Goal: Information Seeking & Learning: Check status

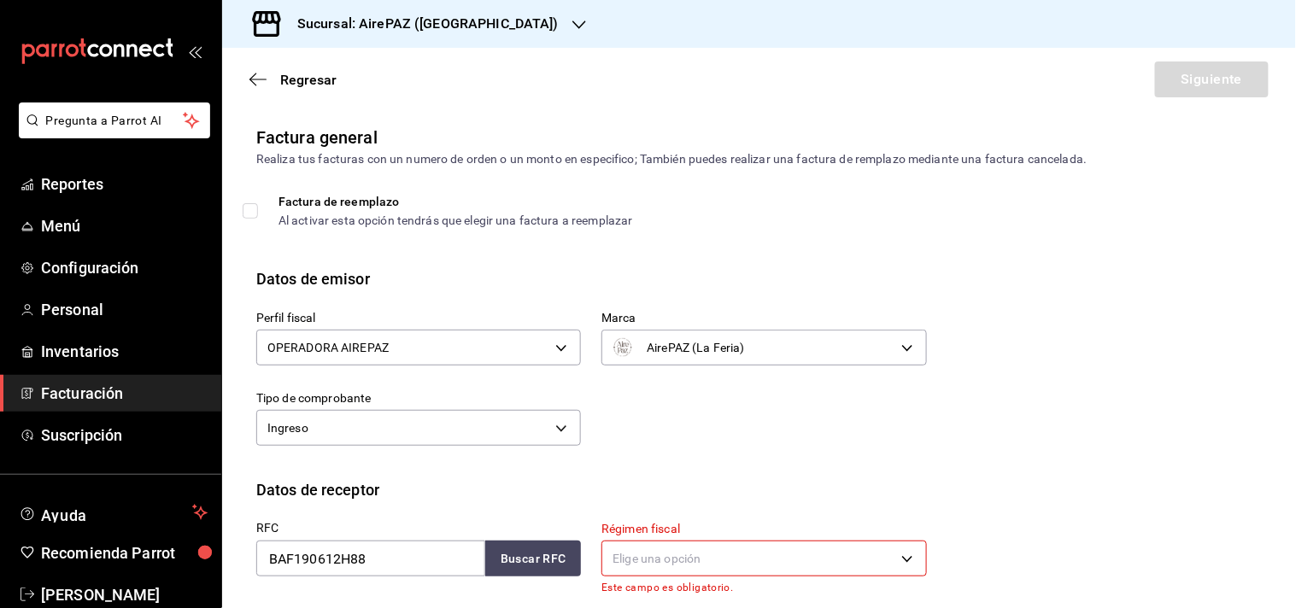
scroll to position [209, 0]
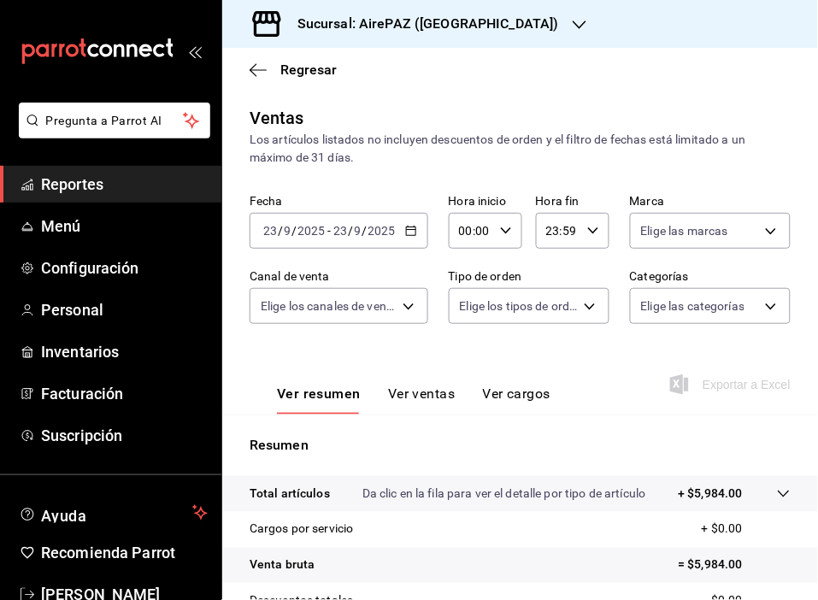
click at [81, 185] on span "Reportes" at bounding box center [124, 184] width 167 height 23
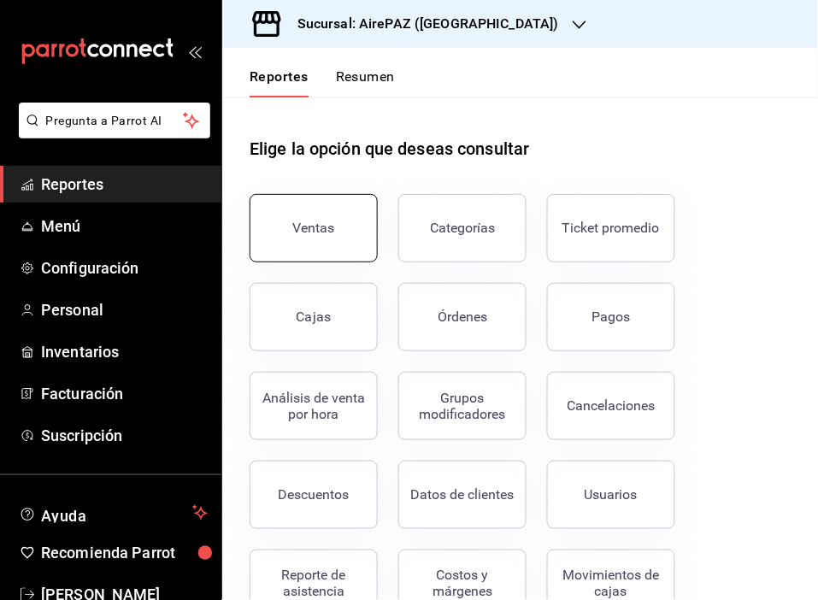
click at [332, 218] on button "Ventas" at bounding box center [314, 228] width 128 height 68
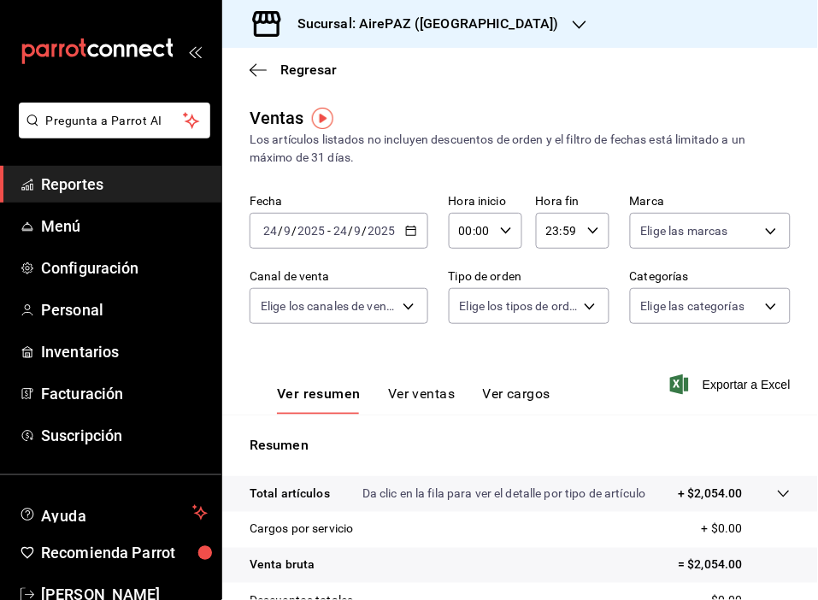
click at [352, 184] on div "Ventas Los artículos listados no incluyen descuentos de orden y el filtro de fe…" at bounding box center [520, 457] width 596 height 704
click at [399, 231] on div "[DATE] [DATE] - [DATE] [DATE]" at bounding box center [339, 231] width 179 height 36
click at [573, 24] on icon "button" at bounding box center [580, 25] width 14 height 14
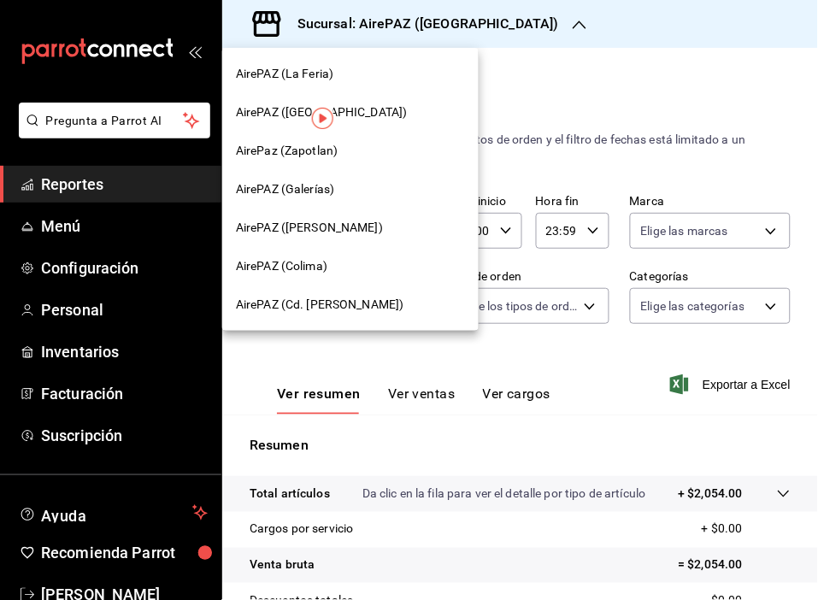
click at [343, 232] on span "AirePAZ ([PERSON_NAME])" at bounding box center [309, 228] width 147 height 18
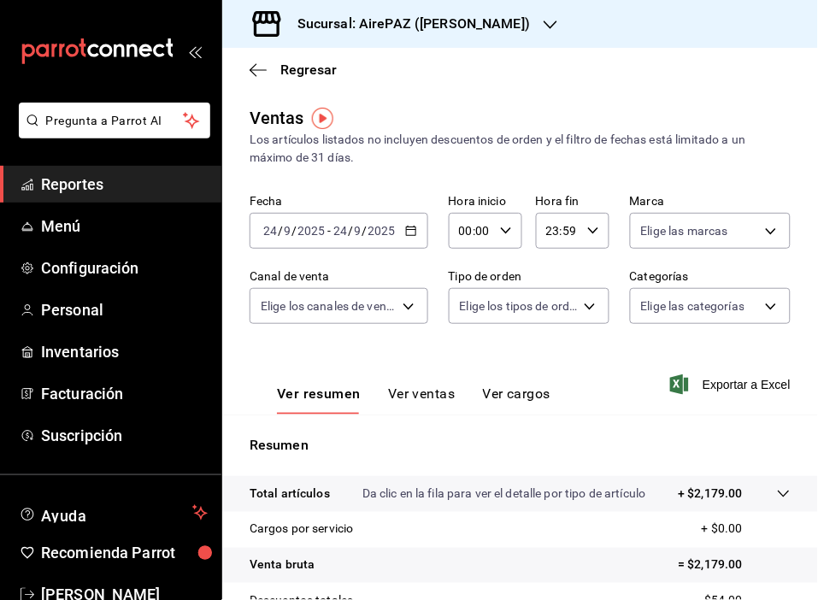
click at [406, 232] on \(Stroke\) "button" at bounding box center [411, 230] width 10 height 9
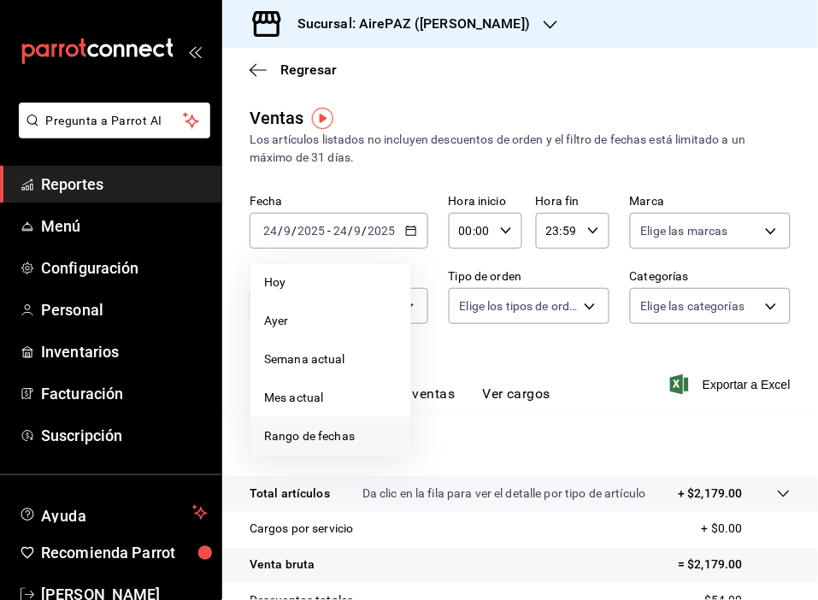
click at [309, 430] on span "Rango de fechas" at bounding box center [330, 436] width 132 height 18
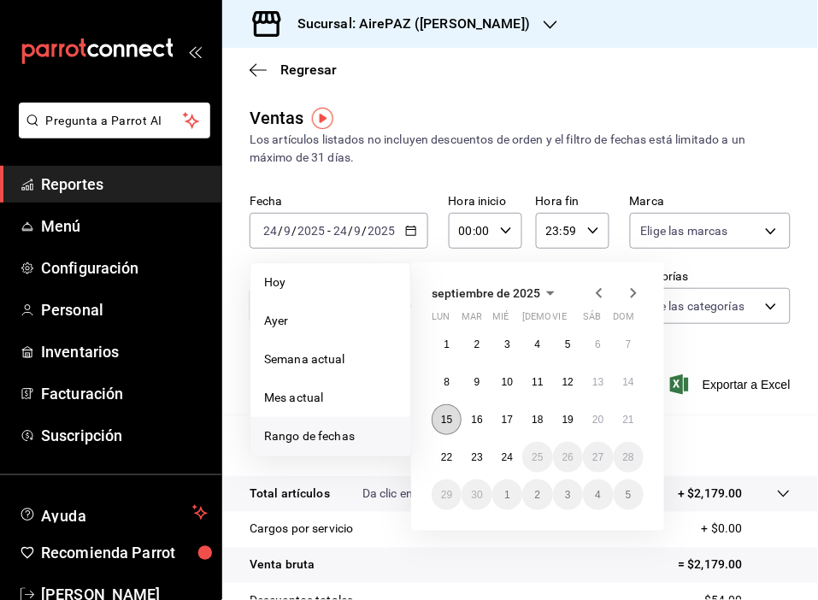
click at [444, 417] on abbr "15" at bounding box center [446, 420] width 11 height 12
click at [442, 451] on abbr "22" at bounding box center [446, 457] width 11 height 12
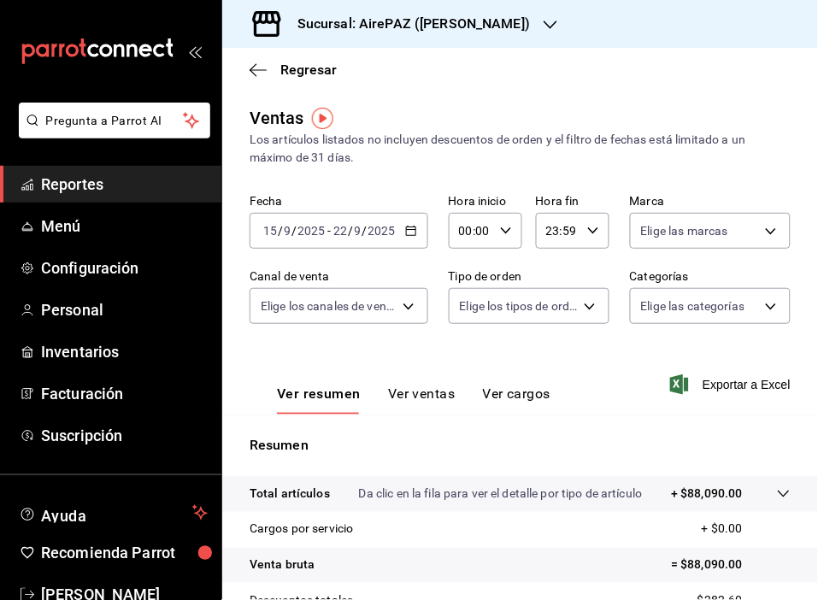
click at [505, 232] on icon "button" at bounding box center [506, 231] width 12 height 12
click at [463, 322] on span "11" at bounding box center [466, 325] width 8 height 14
type input "11:00"
click at [591, 233] on div at bounding box center [409, 300] width 818 height 600
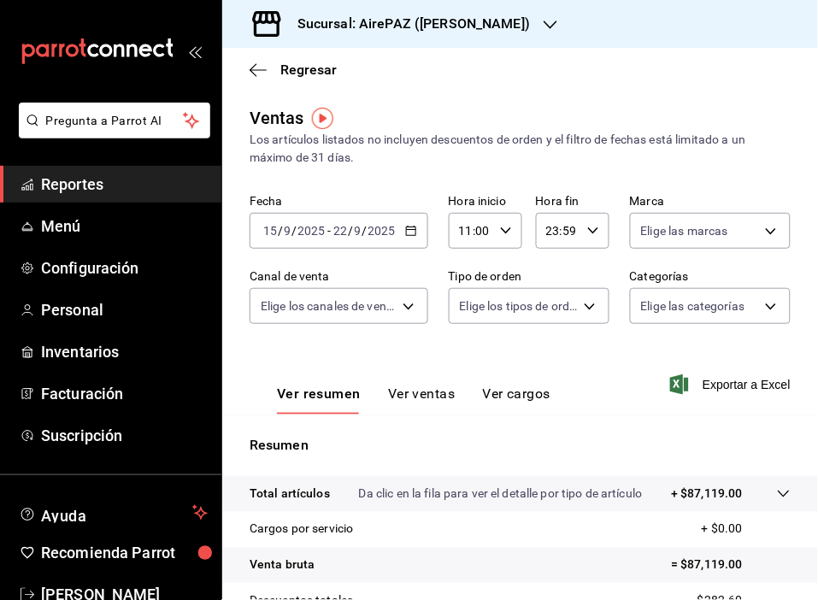
click at [587, 231] on icon "button" at bounding box center [593, 231] width 12 height 12
click at [550, 353] on span "11" at bounding box center [549, 359] width 8 height 14
click at [584, 309] on span "01" at bounding box center [584, 316] width 8 height 14
type input "11:01"
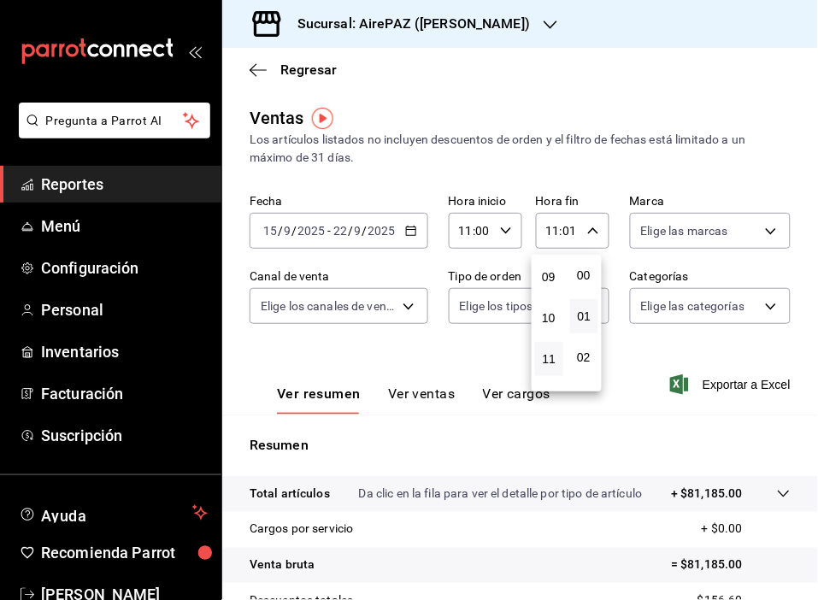
click at [417, 353] on div at bounding box center [409, 300] width 818 height 600
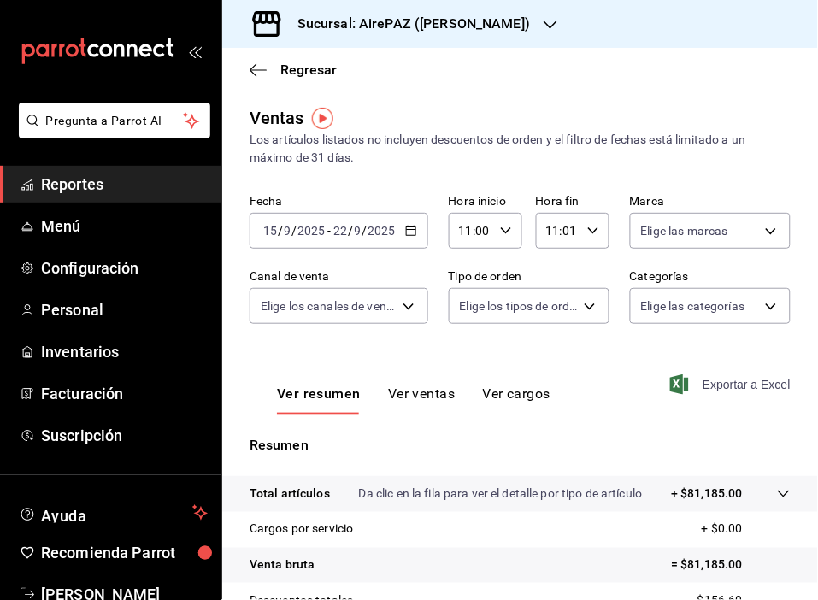
click at [744, 374] on span "Exportar a Excel" at bounding box center [731, 384] width 117 height 21
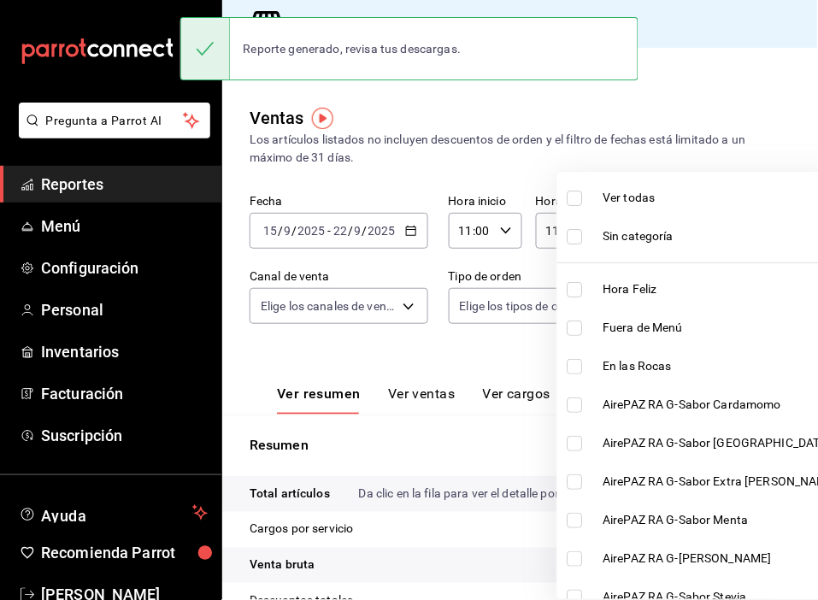
click at [757, 309] on body "Pregunta a Parrot AI Reportes Menú Configuración Personal Inventarios Facturaci…" at bounding box center [409, 300] width 818 height 600
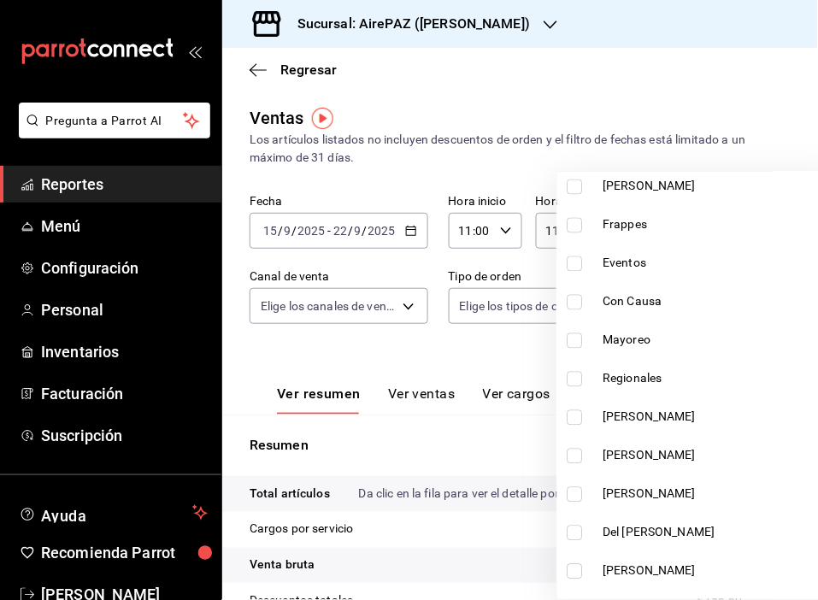
scroll to position [573, 0]
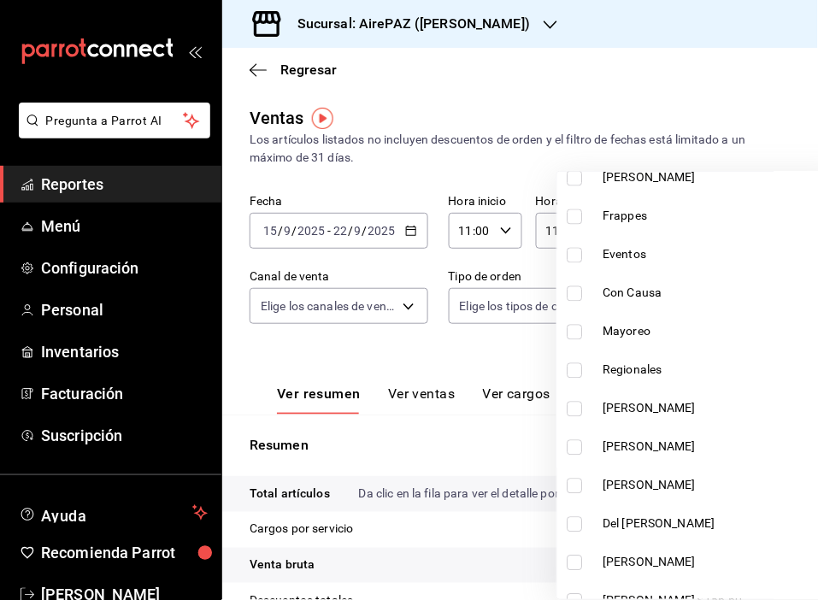
click at [585, 402] on label at bounding box center [578, 409] width 22 height 15
click at [583, 402] on input "checkbox" at bounding box center [574, 409] width 15 height 15
checkbox input "false"
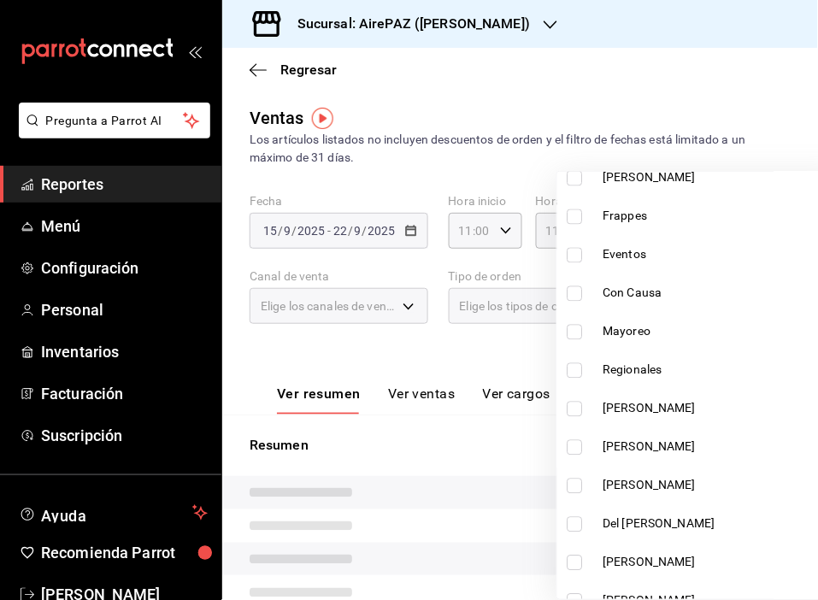
click at [578, 407] on input "checkbox" at bounding box center [574, 409] width 15 height 15
checkbox input "true"
type input "822436f4-6b60-497b-9263-53d070a47698"
click at [577, 450] on input "checkbox" at bounding box center [574, 447] width 15 height 15
checkbox input "true"
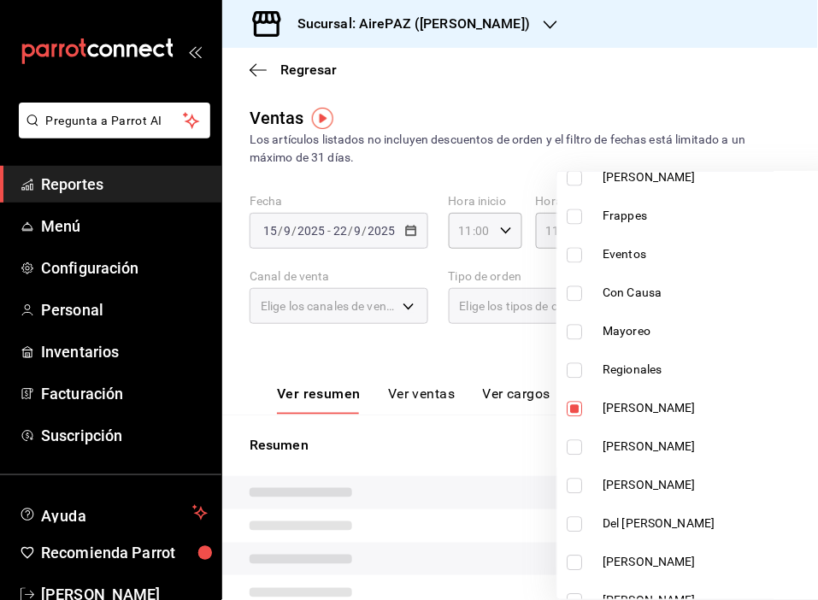
type input "822436f4-6b60-497b-9263-53d070a47698,30ee4c2f-57a9-4586-a76b-abf101ad2a8a"
click at [575, 485] on input "checkbox" at bounding box center [574, 486] width 15 height 15
checkbox input "true"
type input "822436f4-6b60-497b-9263-53d070a47698,30ee4c2f-57a9-4586-a76b-abf101ad2a8a,e0b5d…"
click at [571, 526] on input "checkbox" at bounding box center [574, 524] width 15 height 15
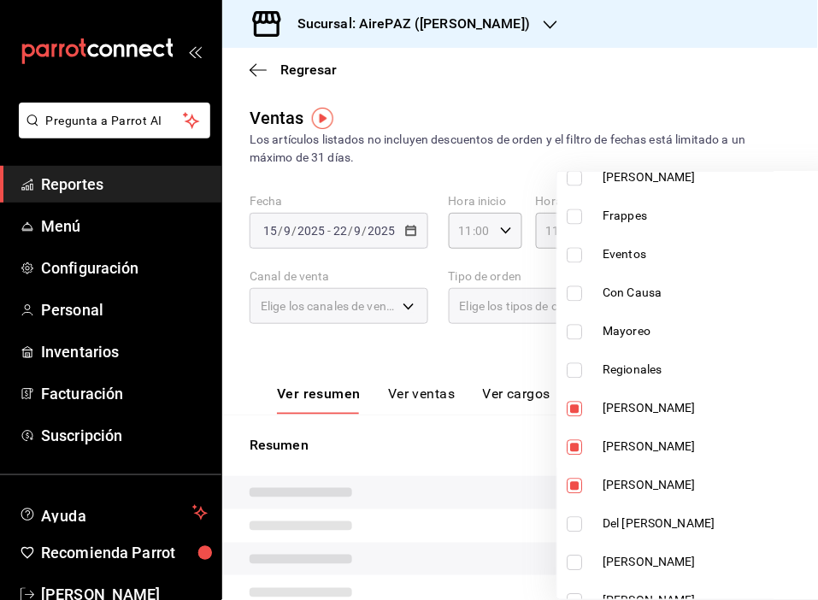
checkbox input "true"
type input "822436f4-6b60-497b-9263-53d070a47698,30ee4c2f-57a9-4586-a76b-abf101ad2a8a,e0b5d…"
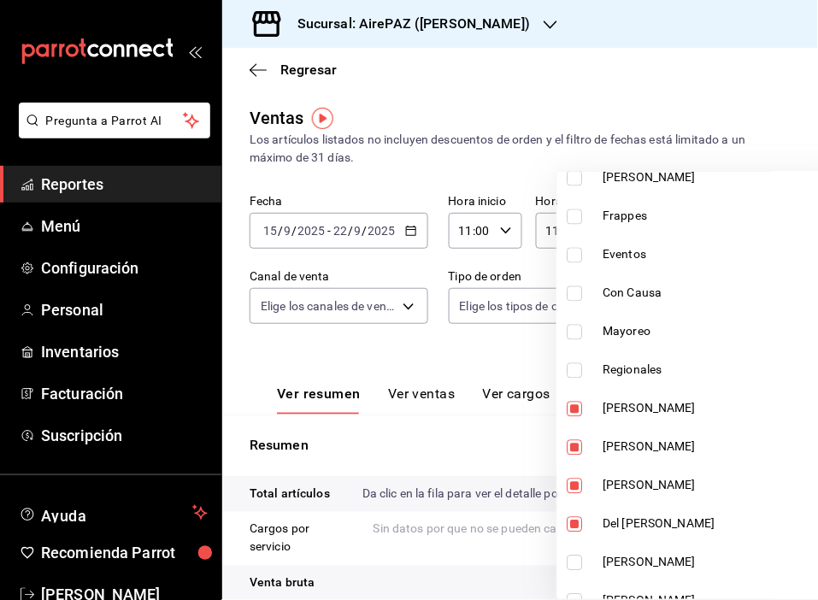
click at [571, 567] on input "checkbox" at bounding box center [574, 563] width 15 height 15
checkbox input "true"
type input "822436f4-6b60-497b-9263-53d070a47698,30ee4c2f-57a9-4586-a76b-abf101ad2a8a,e0b5d…"
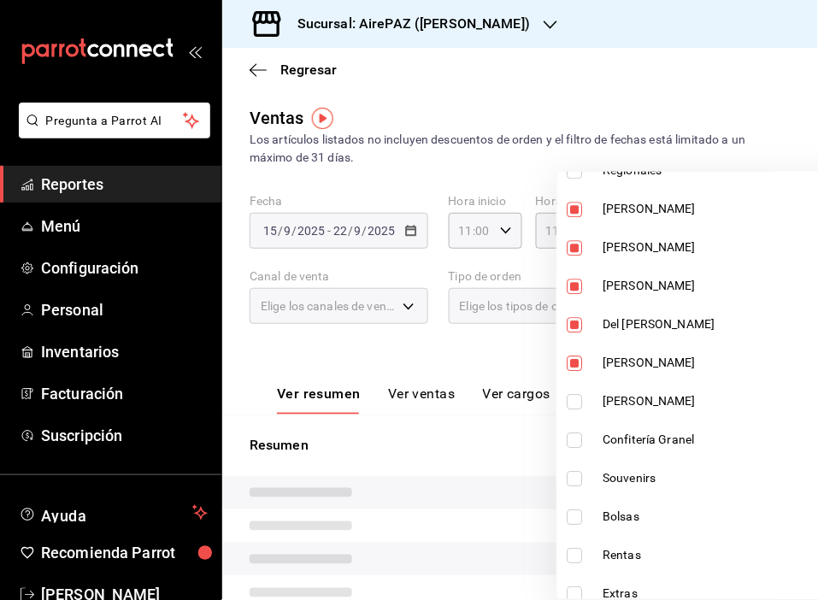
scroll to position [795, 0]
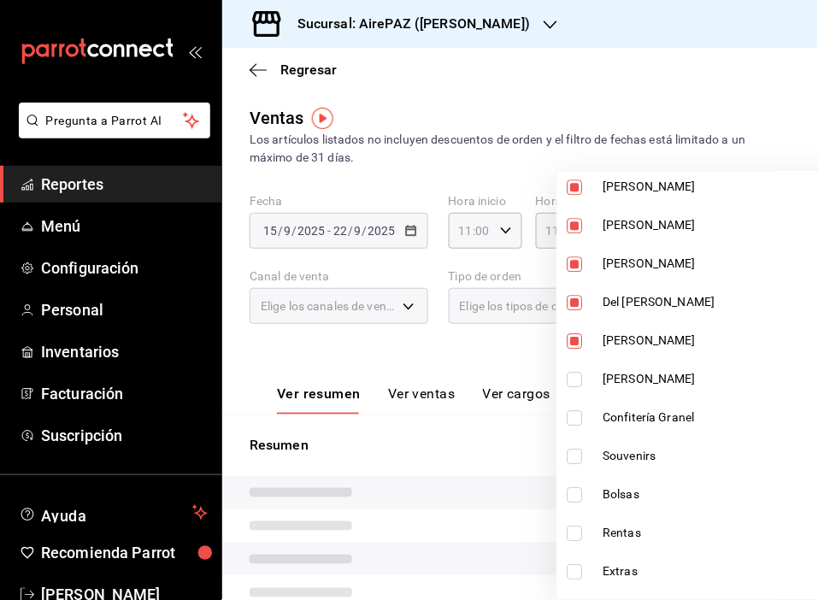
click at [579, 376] on input "checkbox" at bounding box center [574, 379] width 15 height 15
checkbox input "true"
type input "822436f4-6b60-497b-9263-53d070a47698,30ee4c2f-57a9-4586-a76b-abf101ad2a8a,e0b5d…"
click at [575, 420] on input "checkbox" at bounding box center [574, 417] width 15 height 15
checkbox input "true"
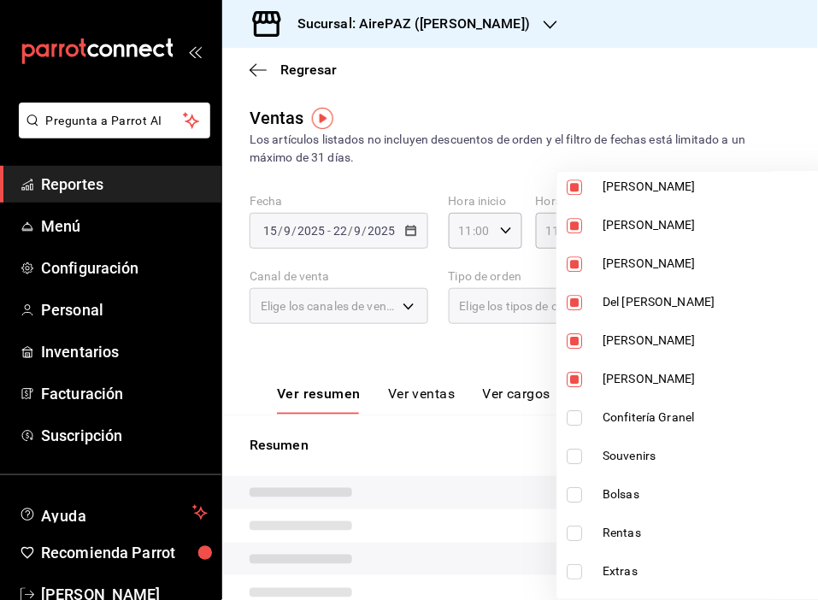
type input "822436f4-6b60-497b-9263-53d070a47698,30ee4c2f-57a9-4586-a76b-abf101ad2a8a,e0b5d…"
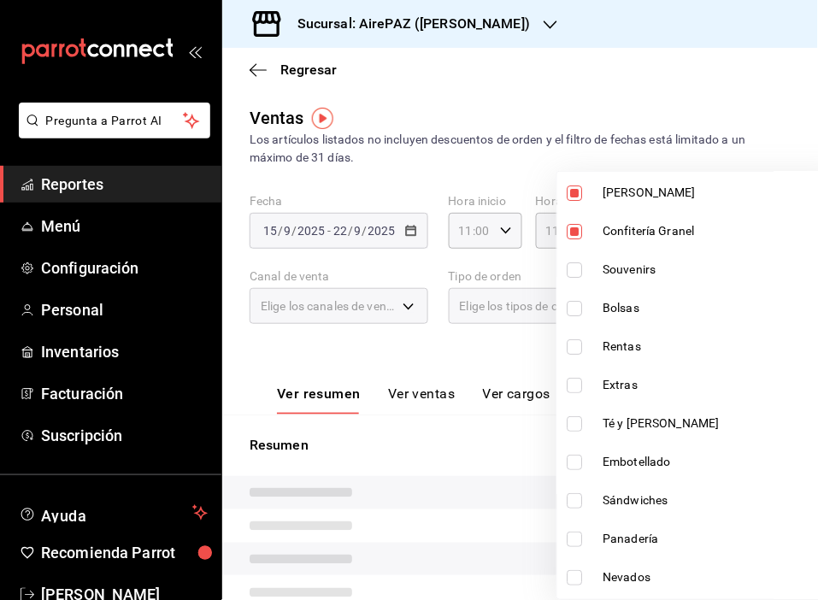
scroll to position [1015, 0]
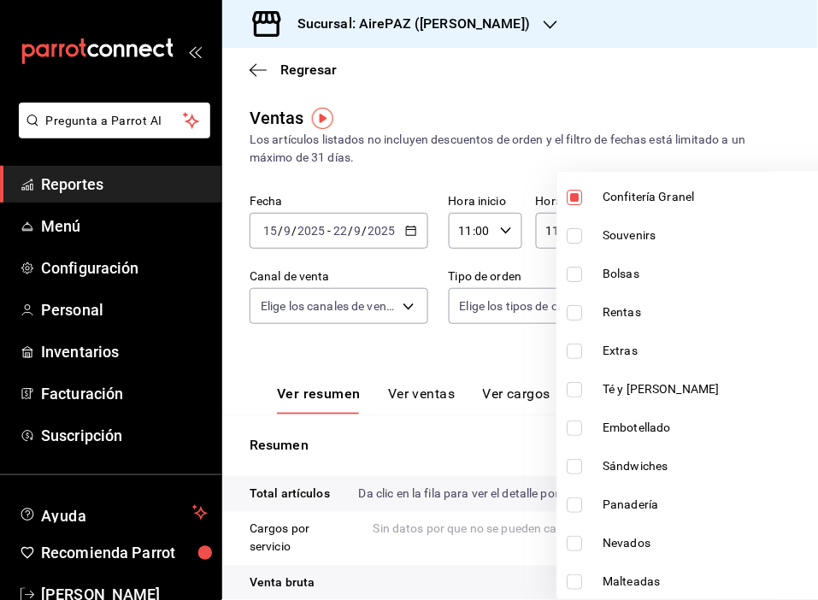
click at [579, 497] on input "checkbox" at bounding box center [574, 504] width 15 height 15
checkbox input "true"
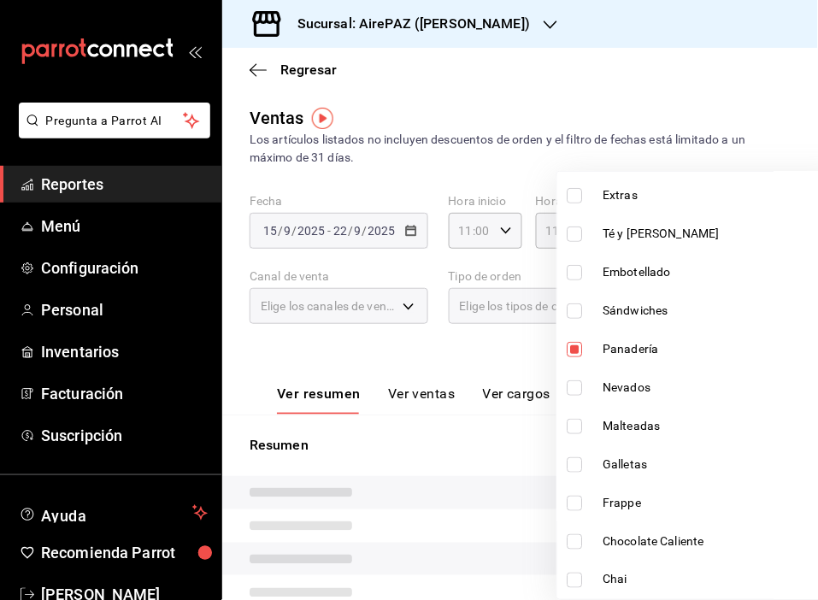
scroll to position [1185, 0]
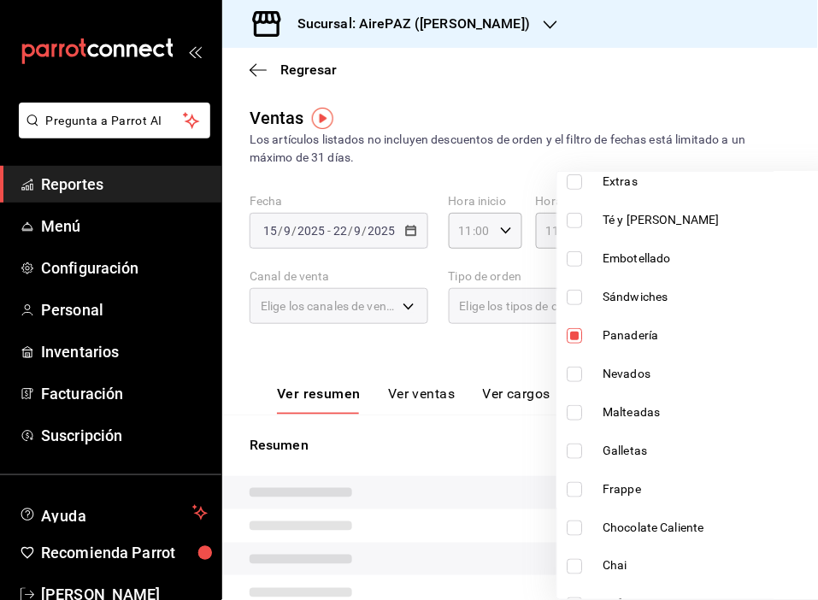
click at [566, 448] on li "Galletas" at bounding box center [701, 451] width 288 height 38
type input "822436f4-6b60-497b-9263-53d070a47698,30ee4c2f-57a9-4586-a76b-abf101ad2a8a,e0b5d…"
checkbox input "true"
click at [624, 86] on div at bounding box center [409, 300] width 818 height 600
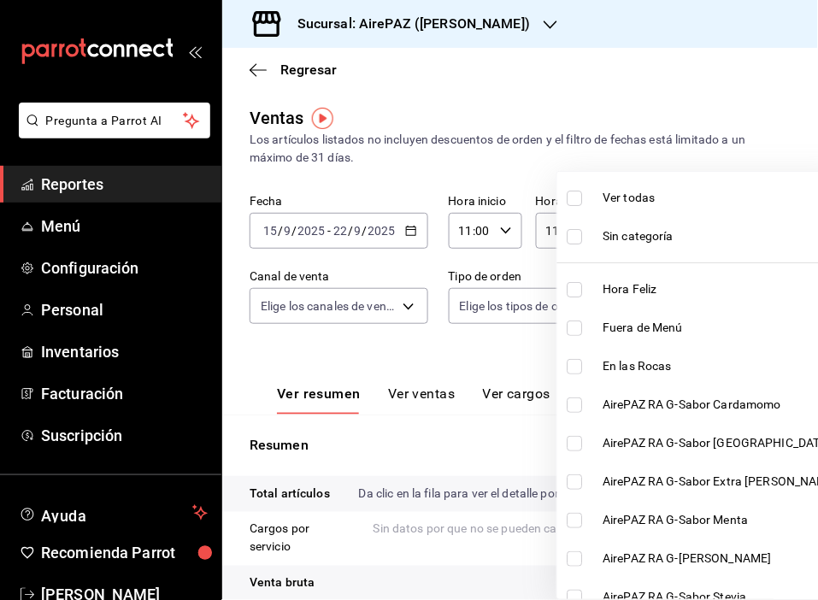
click at [756, 304] on body "Pregunta a Parrot AI Reportes Menú Configuración Personal Inventarios Facturaci…" at bounding box center [409, 300] width 818 height 600
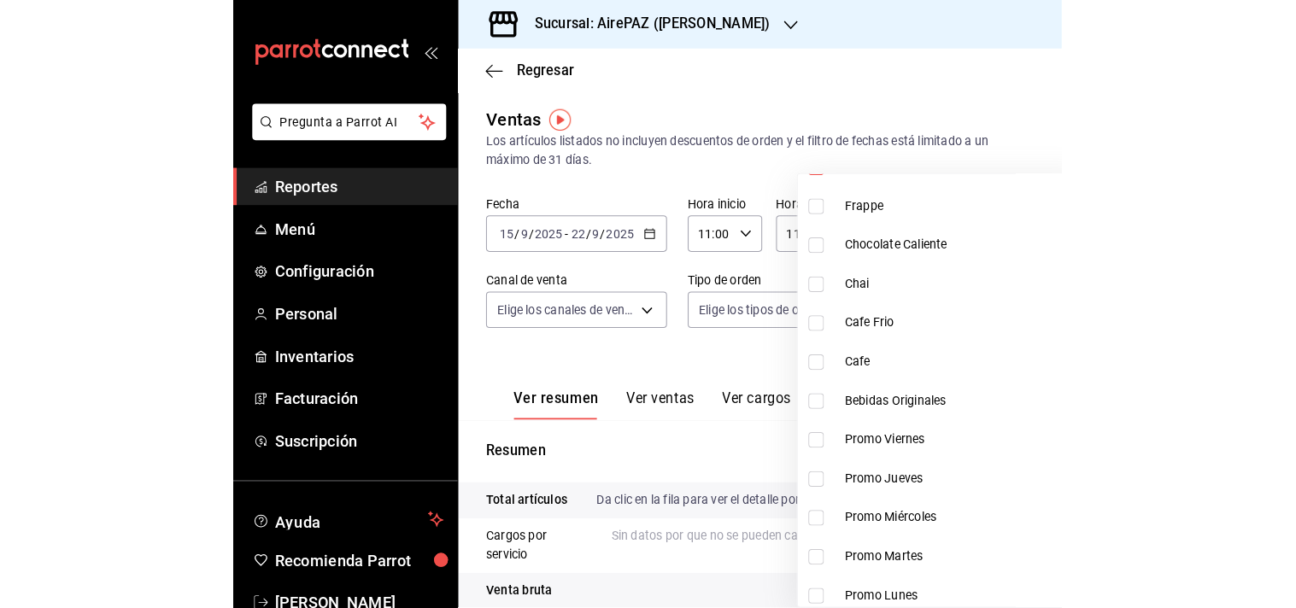
scroll to position [1476, 0]
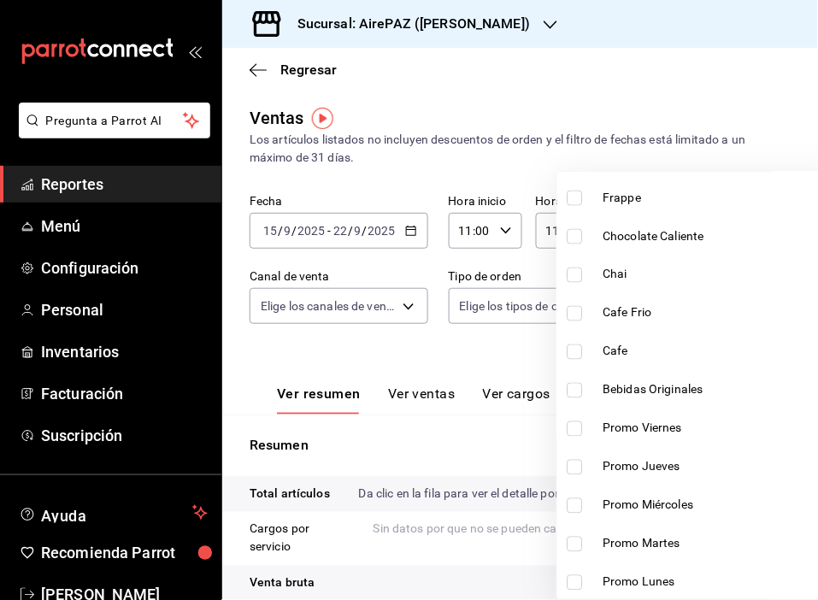
click at [691, 105] on div at bounding box center [409, 300] width 818 height 600
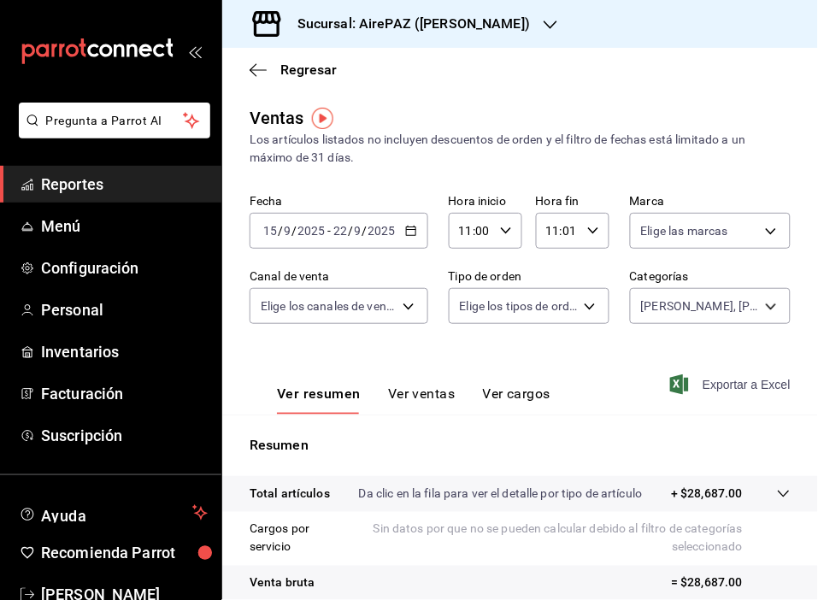
click at [716, 383] on span "Exportar a Excel" at bounding box center [731, 384] width 117 height 21
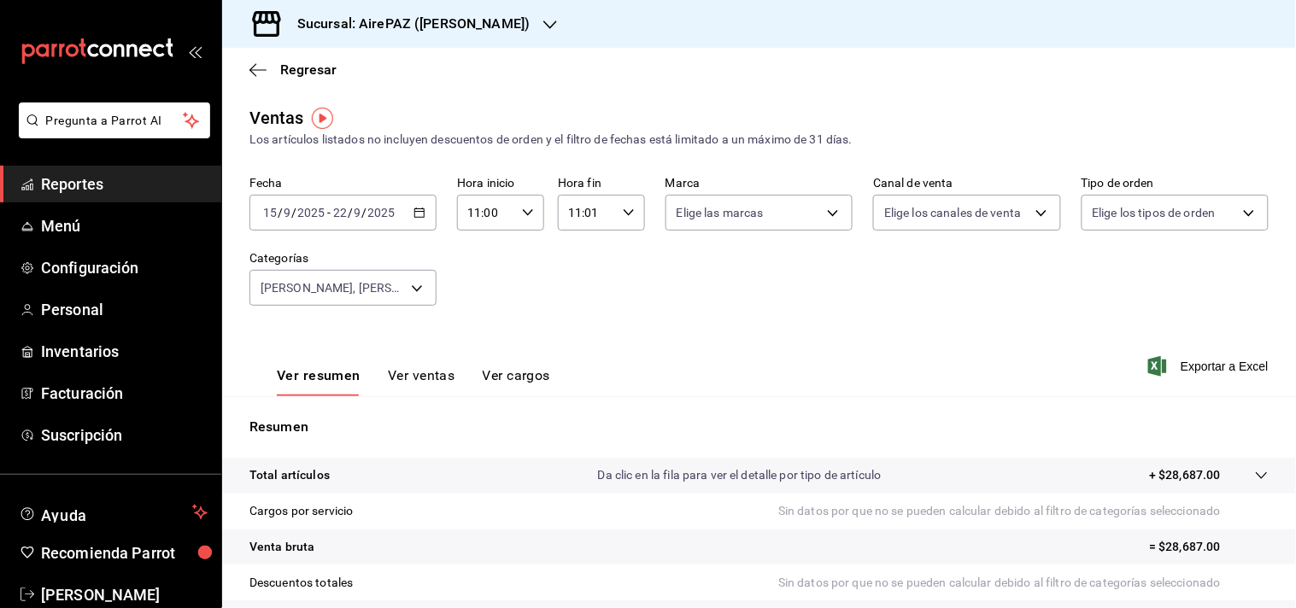
click at [417, 373] on button "Ver ventas" at bounding box center [422, 381] width 68 height 29
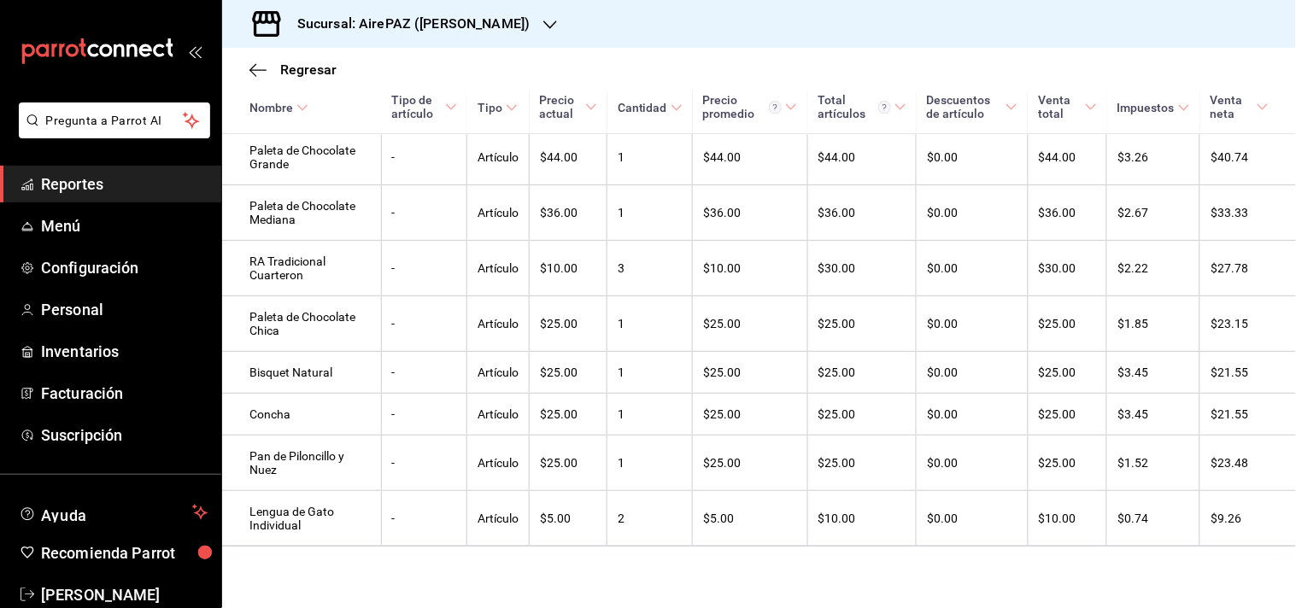
scroll to position [5074, 0]
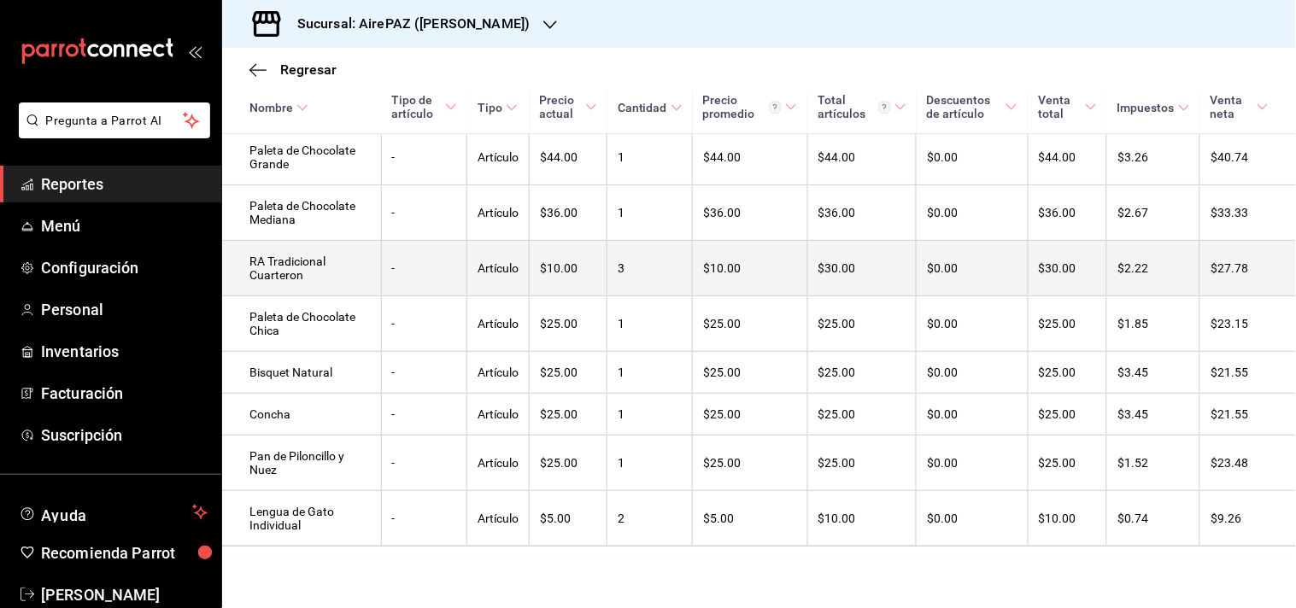
click at [340, 268] on td "RA Tradicional Cuarteron" at bounding box center [301, 269] width 159 height 56
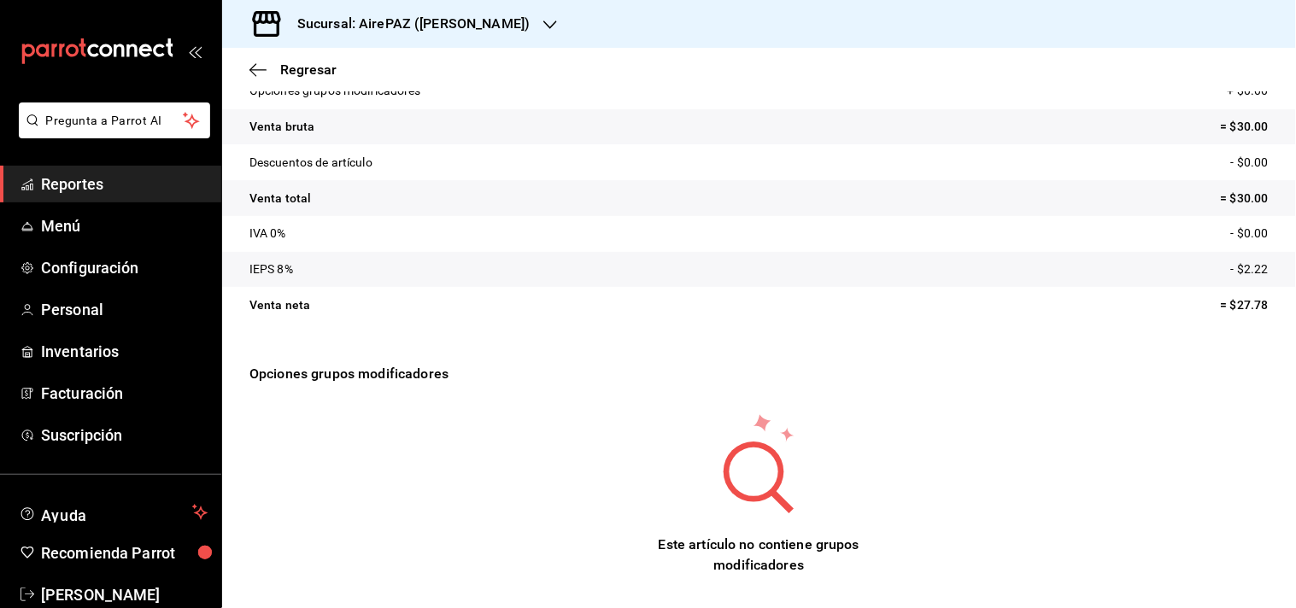
scroll to position [162, 0]
click at [365, 373] on p "Opciones grupos modificadores" at bounding box center [760, 373] width 1020 height 62
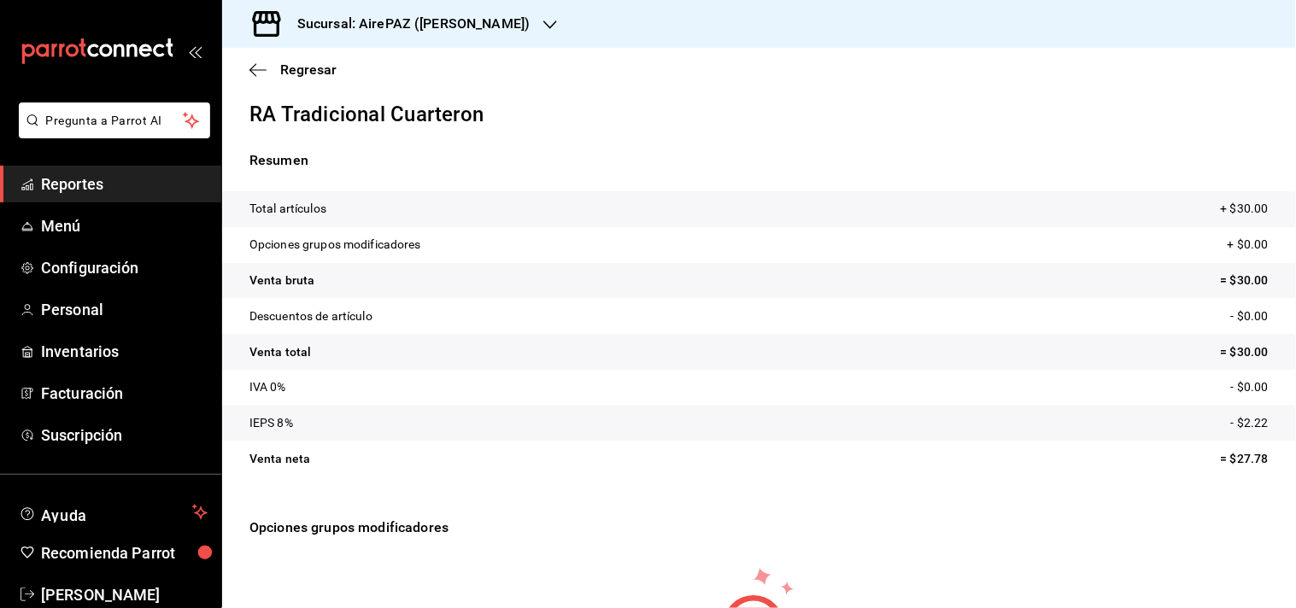
scroll to position [0, 0]
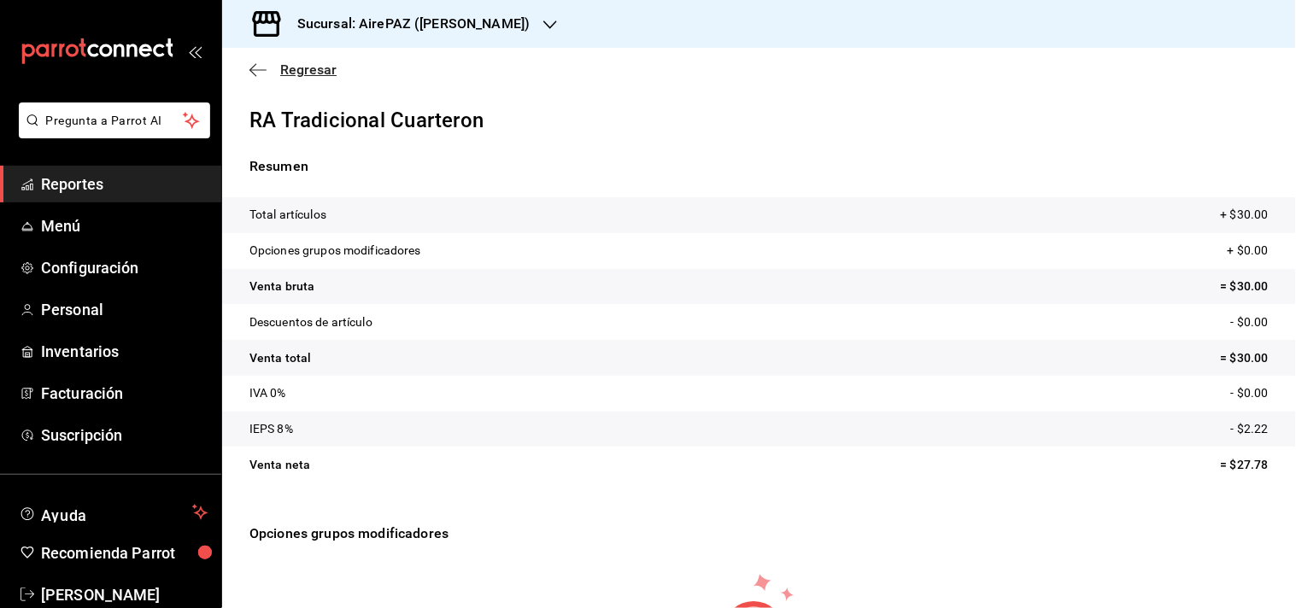
click at [297, 68] on span "Regresar" at bounding box center [308, 70] width 56 height 16
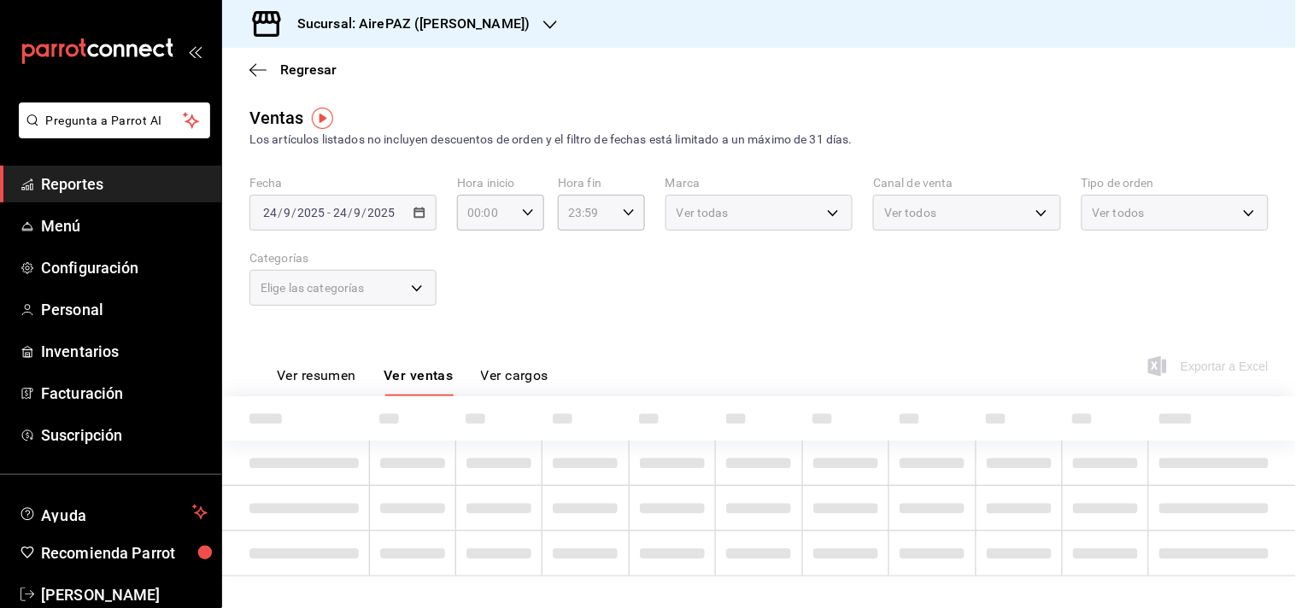
type input "11:00"
type input "11:01"
type input "822436f4-6b60-497b-9263-53d070a47698,30ee4c2f-57a9-4586-a76b-abf101ad2a8a,e0b5d…"
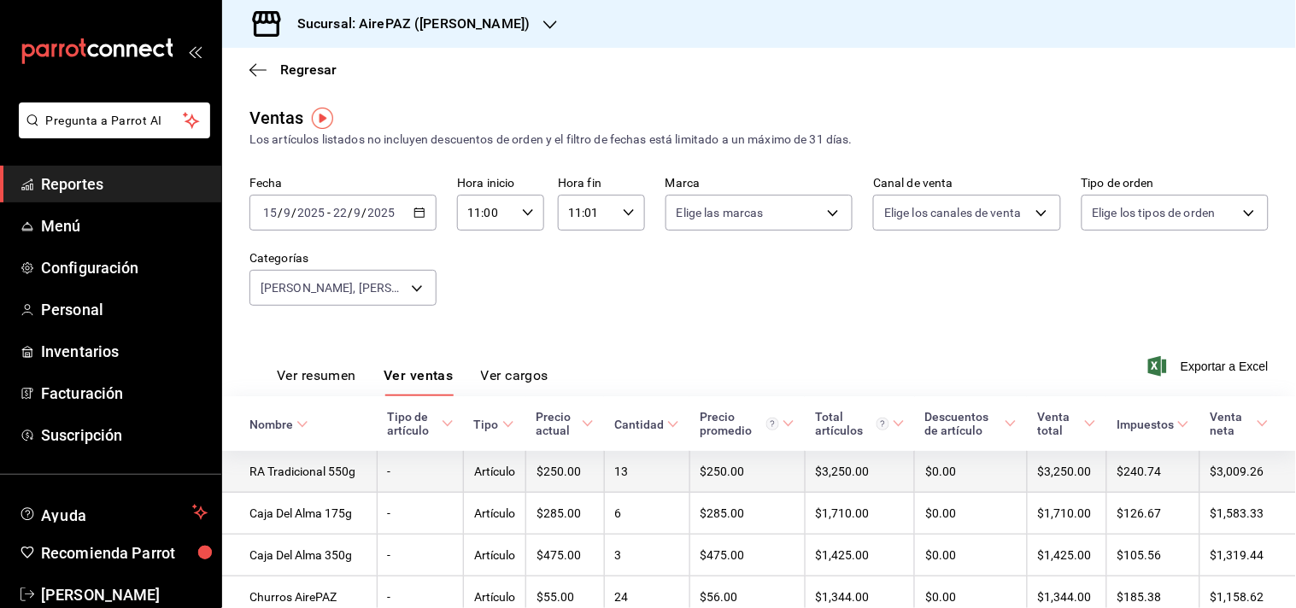
click at [817, 485] on td "$3,009.26" at bounding box center [1248, 472] width 97 height 42
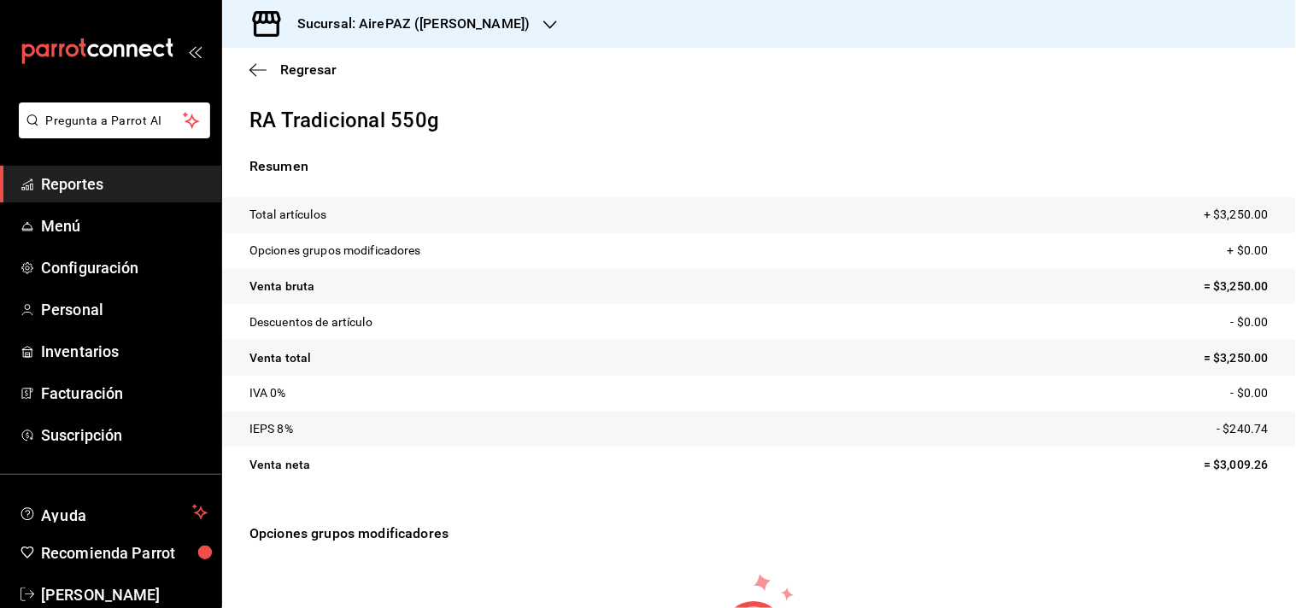
click at [334, 536] on p "Opciones grupos modificadores" at bounding box center [760, 534] width 1020 height 62
click at [313, 66] on span "Regresar" at bounding box center [308, 70] width 56 height 16
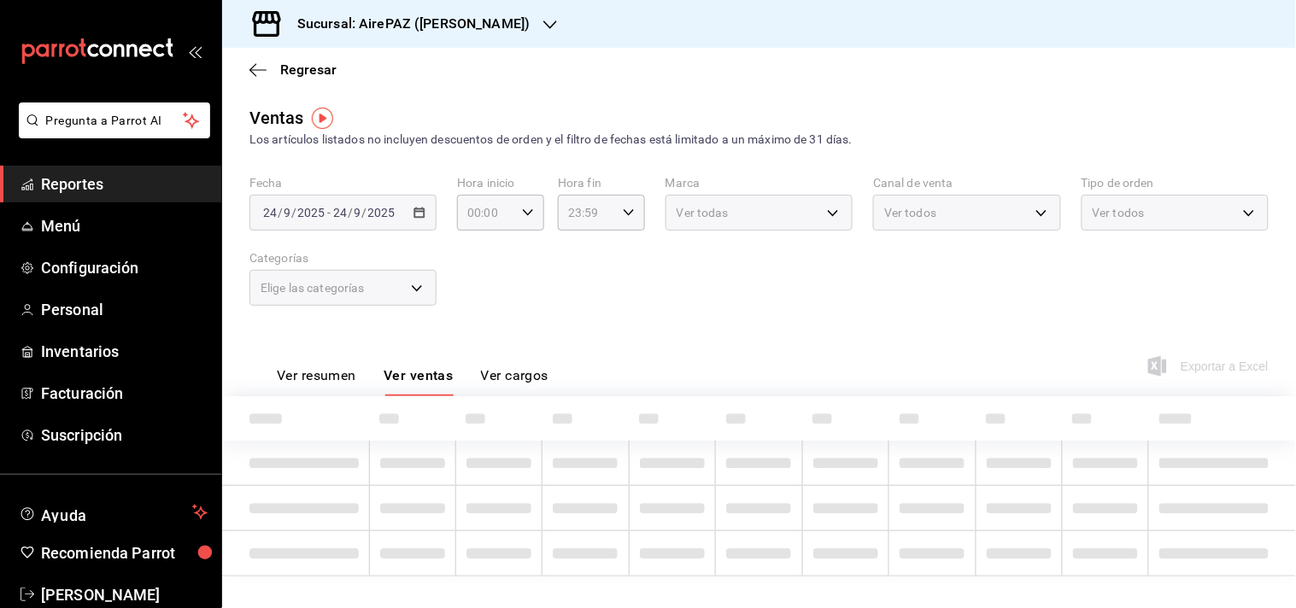
type input "11:00"
type input "11:01"
type input "822436f4-6b60-497b-9263-53d070a47698,30ee4c2f-57a9-4586-a76b-abf101ad2a8a,e0b5d…"
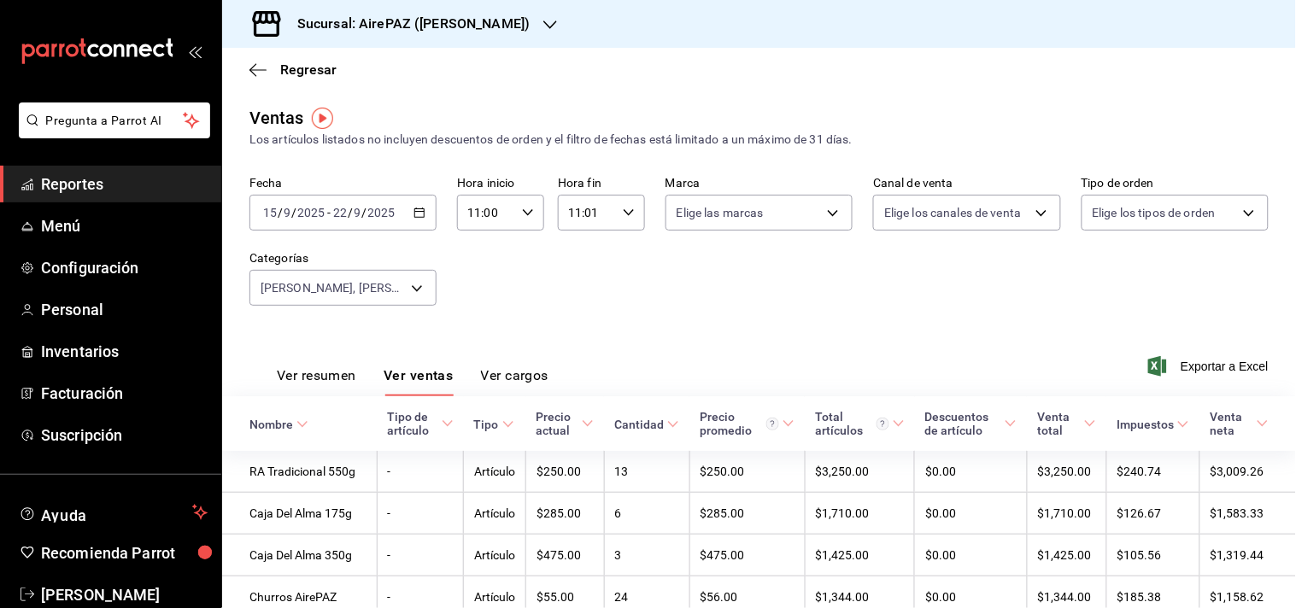
click at [646, 292] on div "Fecha [DATE] [DATE] - [DATE] [DATE] Hora inicio 11:00 Hora inicio Hora fin 11:0…" at bounding box center [760, 251] width 1020 height 150
